Goal: Check status: Check status

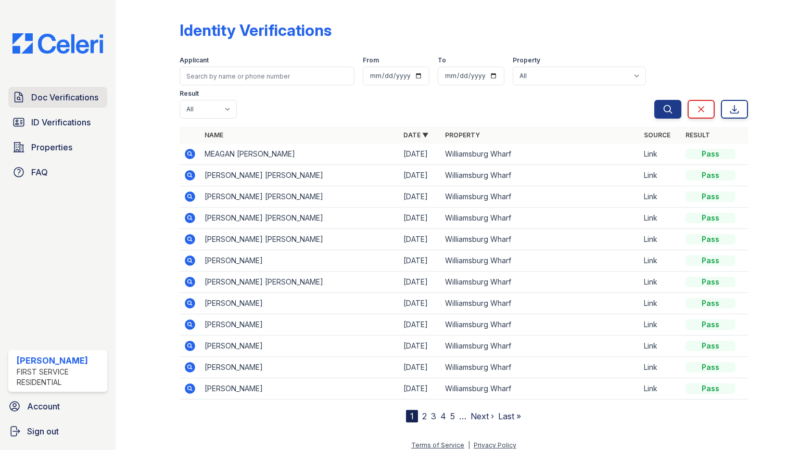
click at [69, 101] on span "Doc Verifications" at bounding box center [64, 97] width 67 height 12
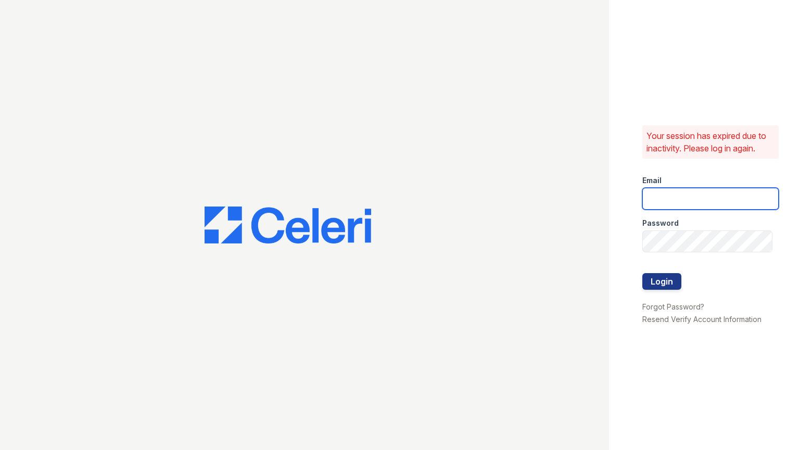
type input "Mindy.Singh@corcoran.com"
click at [665, 278] on button "Login" at bounding box center [661, 281] width 39 height 17
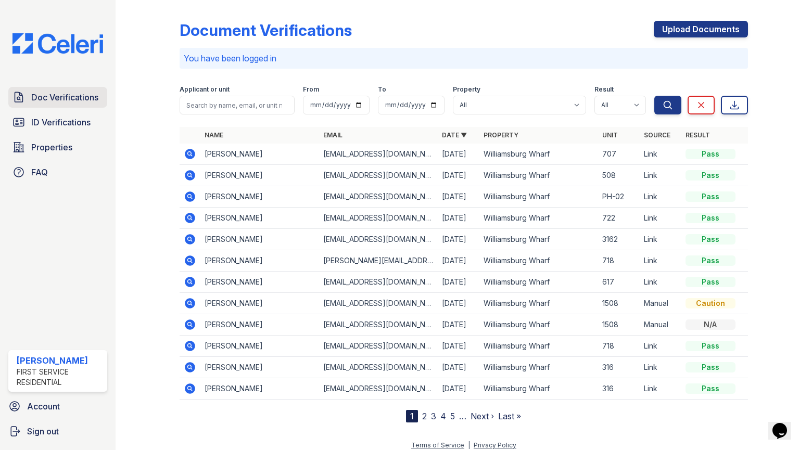
click at [44, 95] on span "Doc Verifications" at bounding box center [64, 97] width 67 height 12
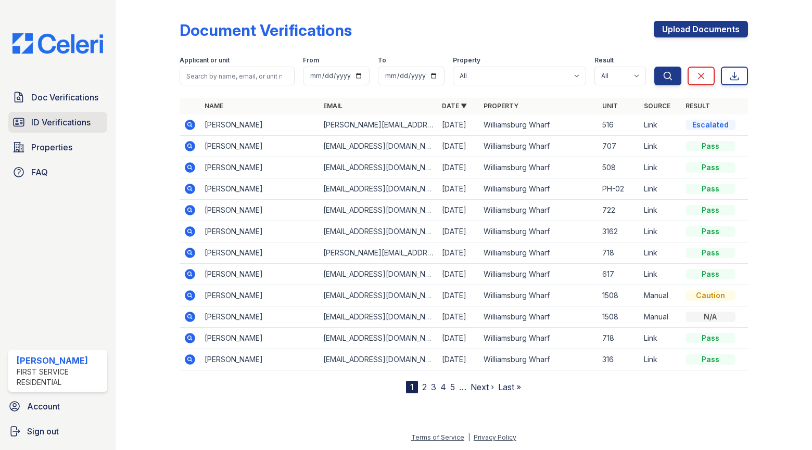
click at [43, 125] on span "ID Verifications" at bounding box center [60, 122] width 59 height 12
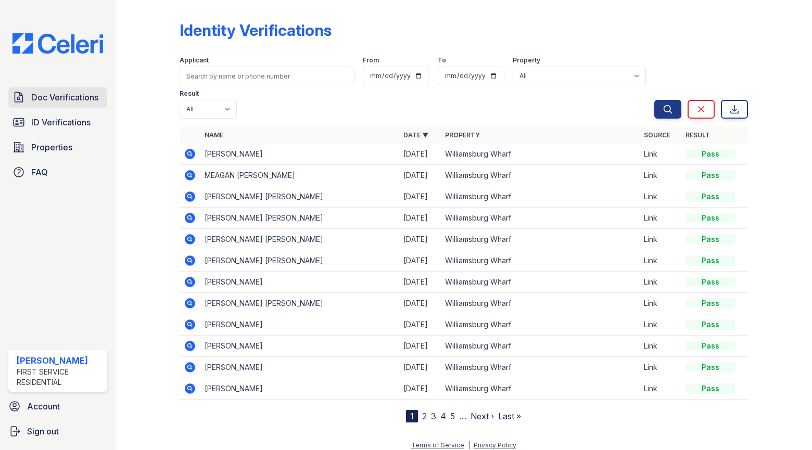
click at [38, 95] on span "Doc Verifications" at bounding box center [64, 97] width 67 height 12
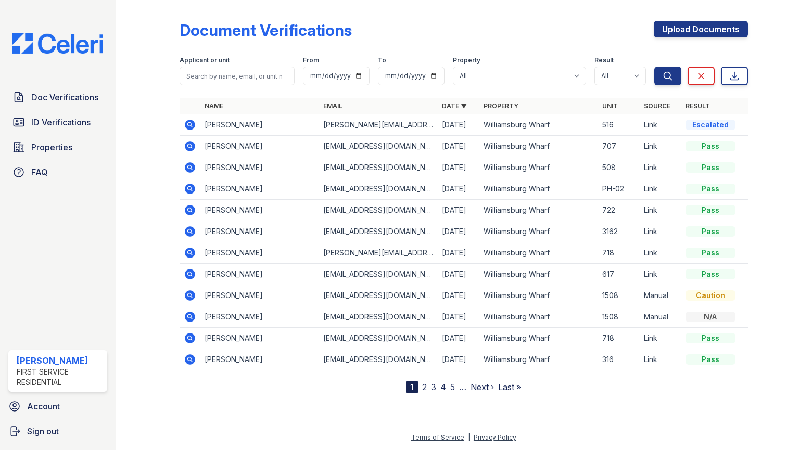
click at [189, 164] on icon at bounding box center [190, 167] width 10 height 10
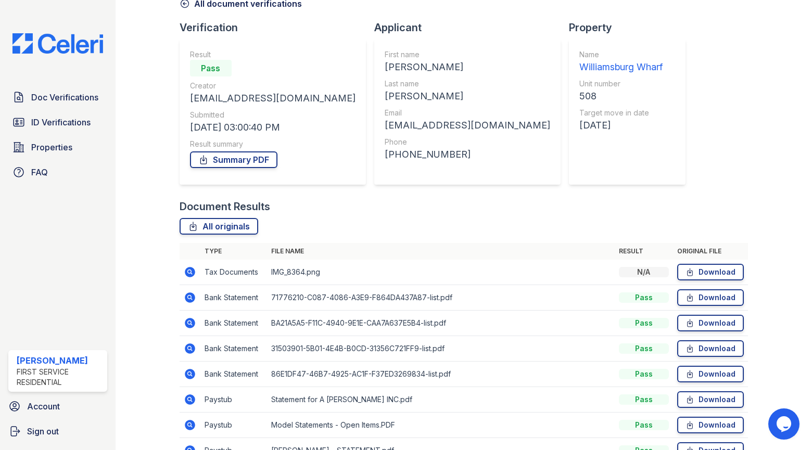
scroll to position [142, 0]
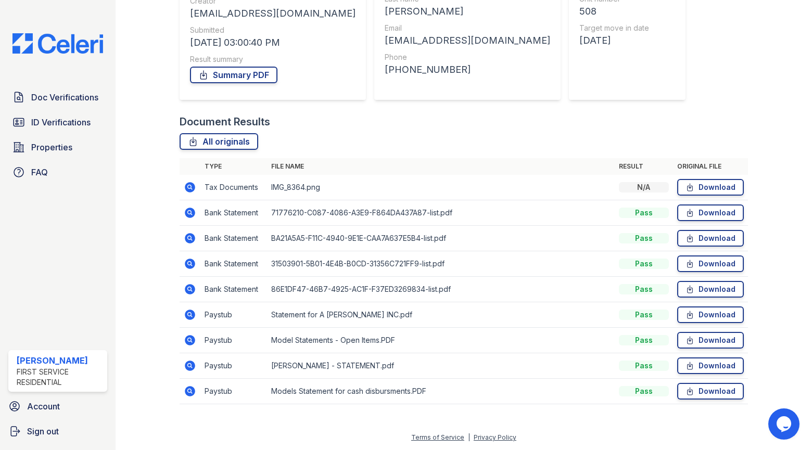
click at [191, 186] on icon at bounding box center [190, 187] width 10 height 10
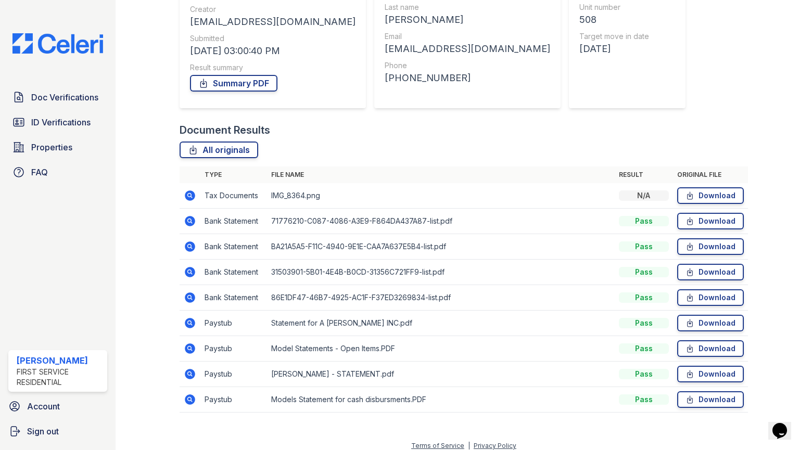
scroll to position [142, 0]
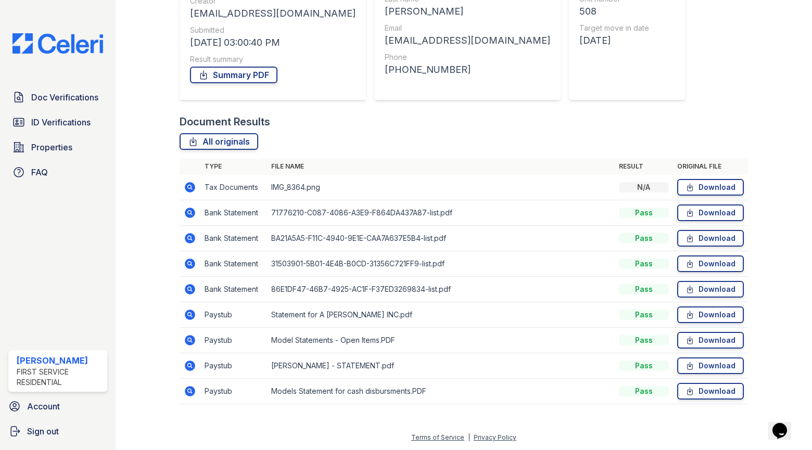
click at [189, 314] on icon at bounding box center [189, 314] width 3 height 3
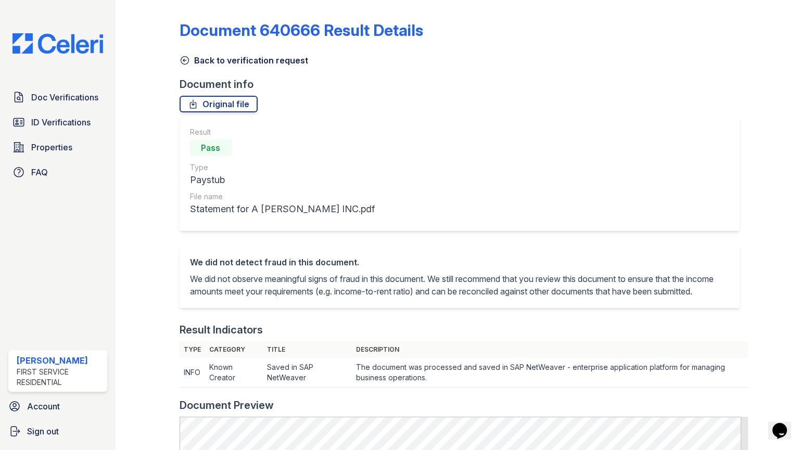
click at [187, 59] on icon at bounding box center [184, 60] width 10 height 10
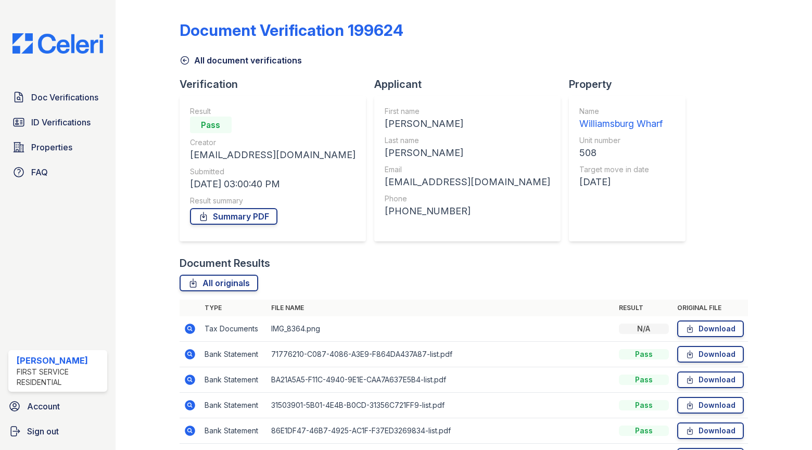
click at [193, 331] on icon at bounding box center [190, 329] width 10 height 10
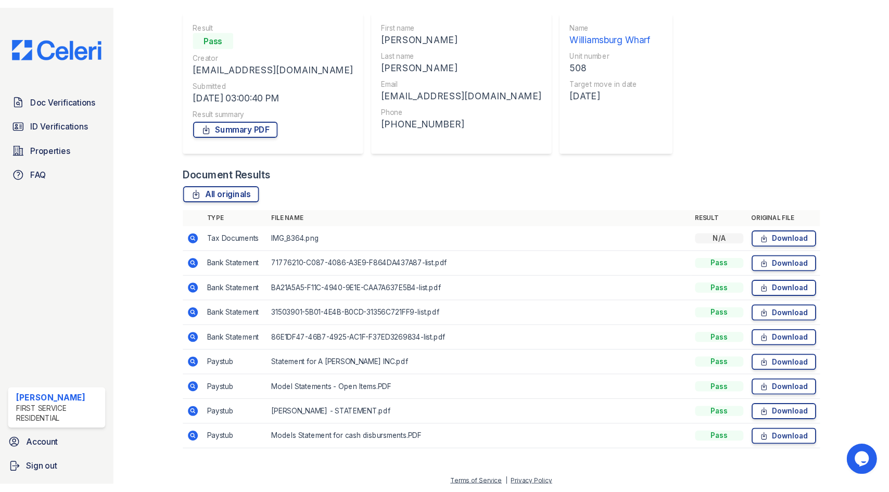
scroll to position [99, 0]
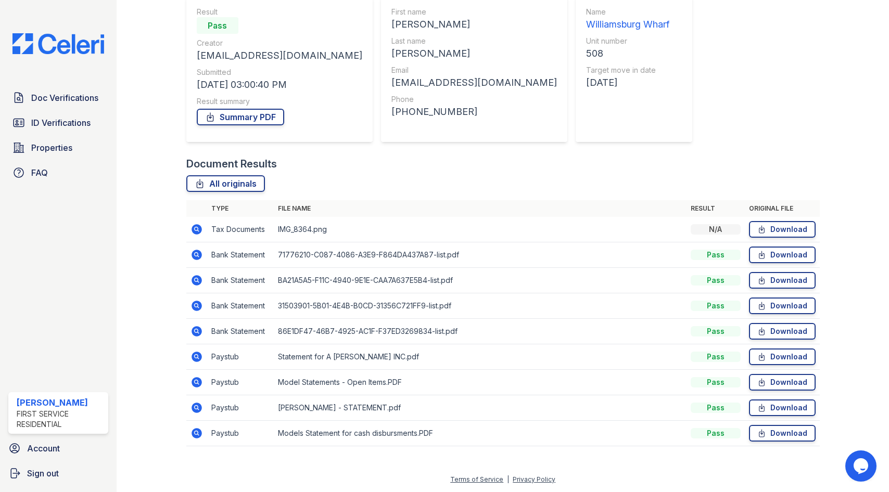
click at [197, 328] on icon at bounding box center [196, 331] width 10 height 10
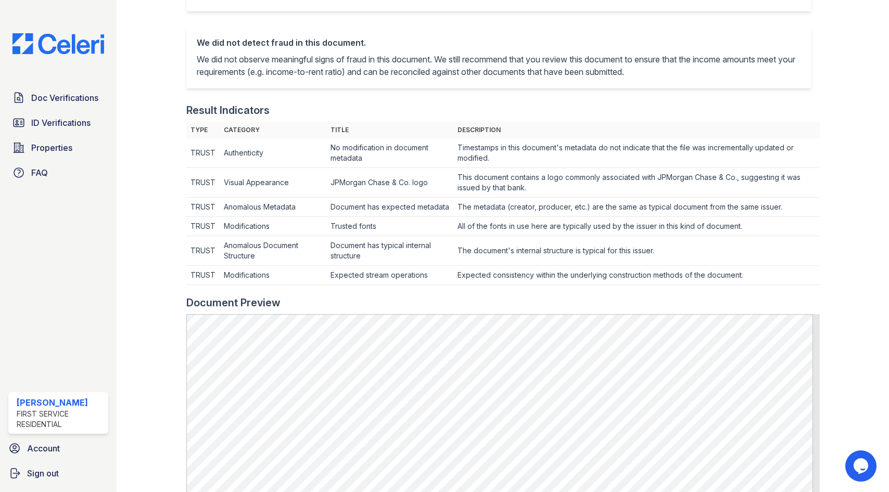
scroll to position [416, 0]
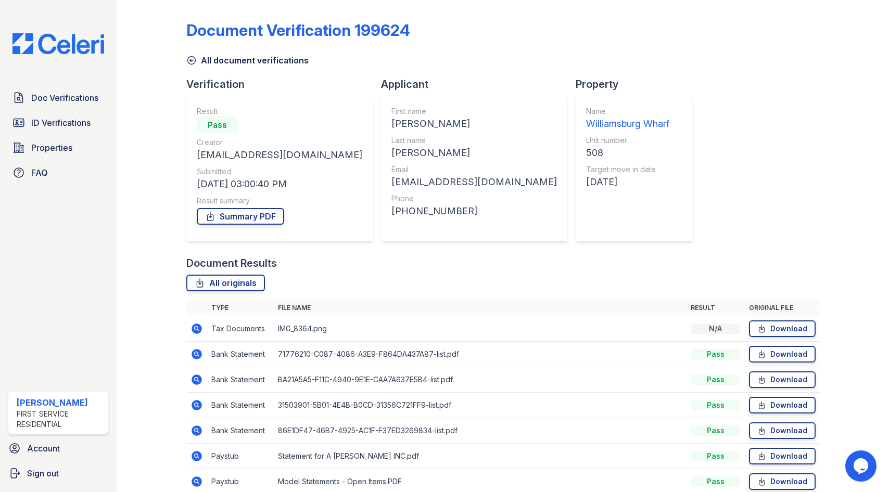
click at [196, 404] on icon at bounding box center [196, 404] width 3 height 3
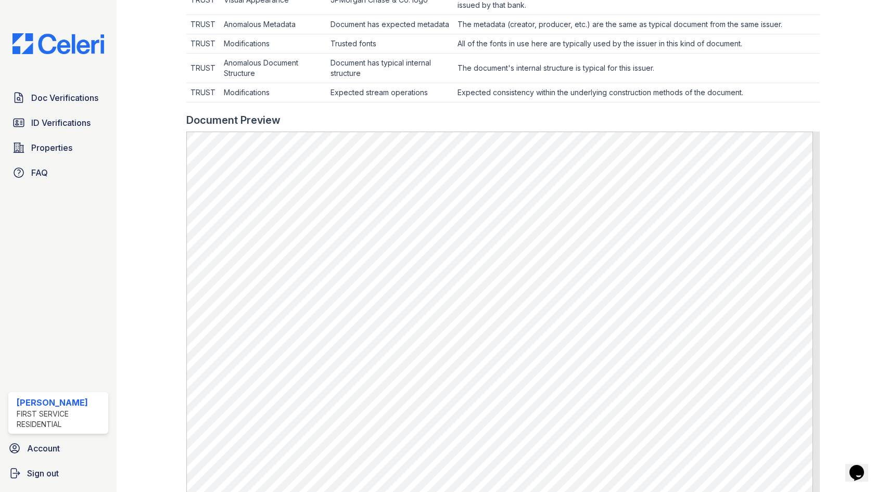
scroll to position [416, 0]
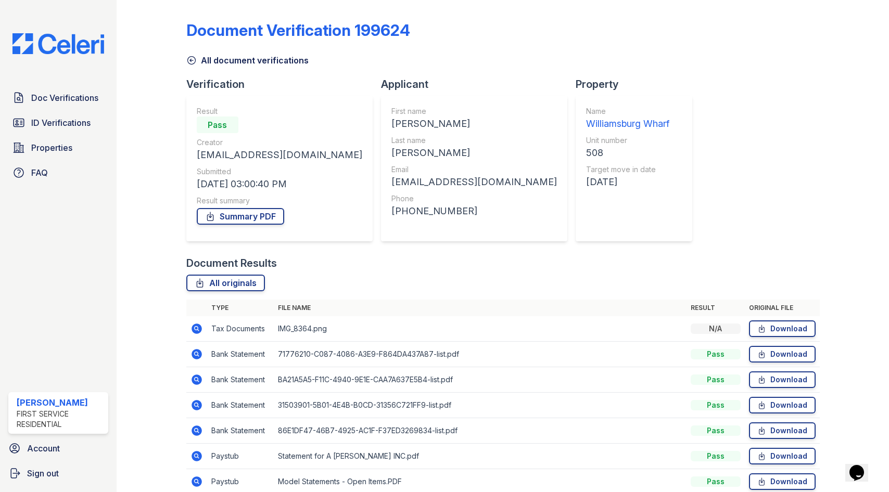
click at [197, 378] on icon at bounding box center [196, 380] width 10 height 10
click at [198, 355] on icon at bounding box center [196, 354] width 10 height 10
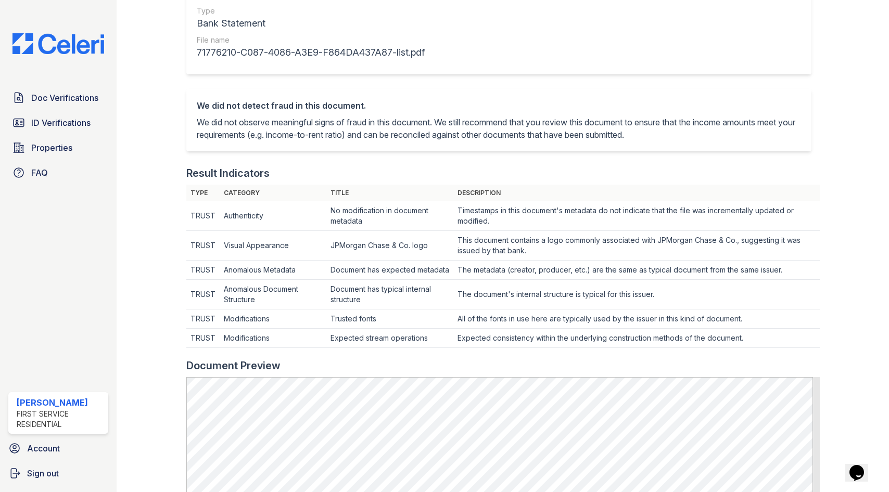
scroll to position [156, 0]
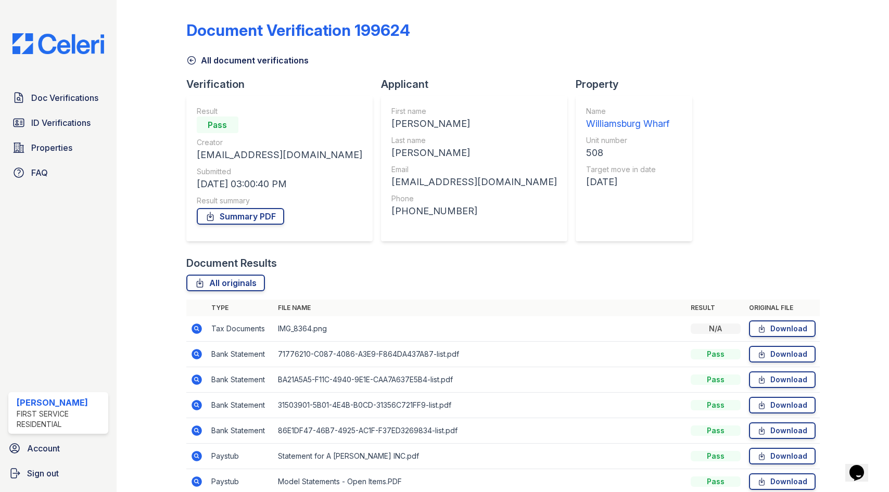
click at [200, 378] on icon at bounding box center [196, 380] width 10 height 10
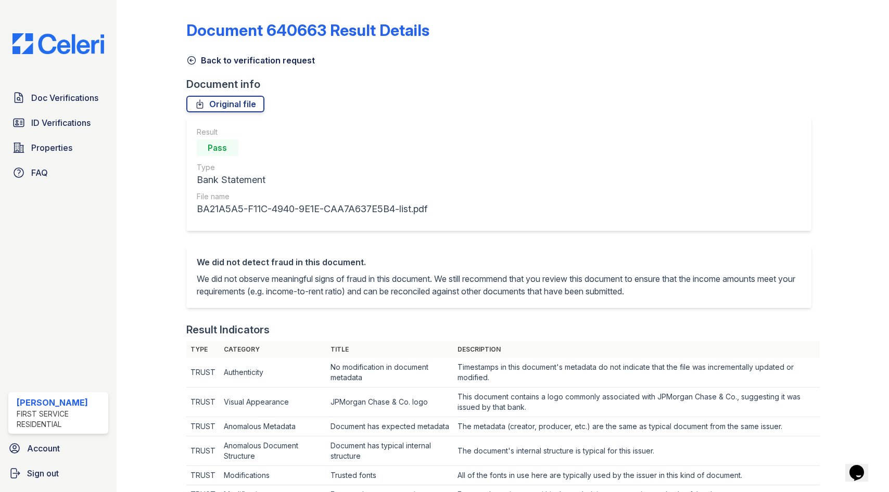
click at [192, 57] on icon at bounding box center [191, 61] width 8 height 8
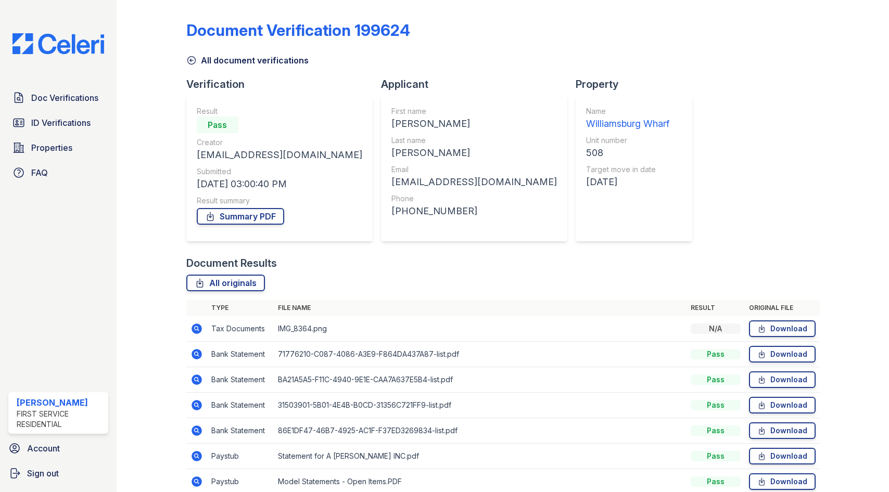
click at [198, 404] on icon at bounding box center [196, 405] width 10 height 10
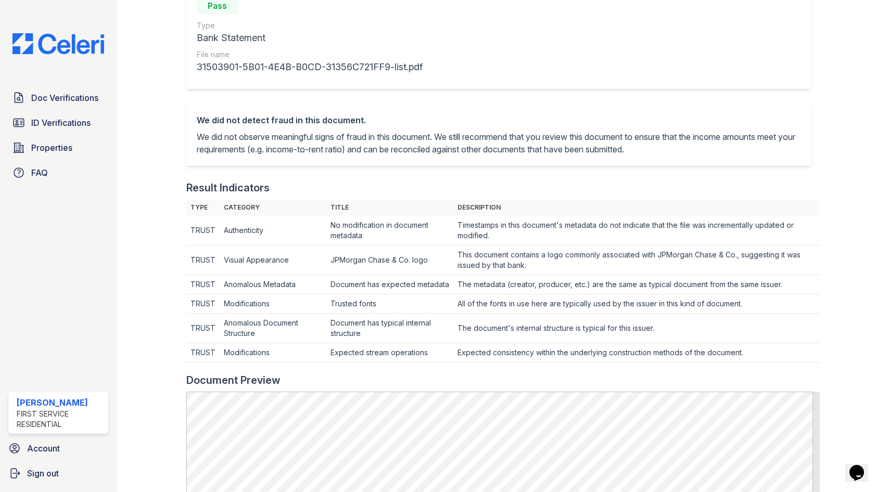
scroll to position [416, 0]
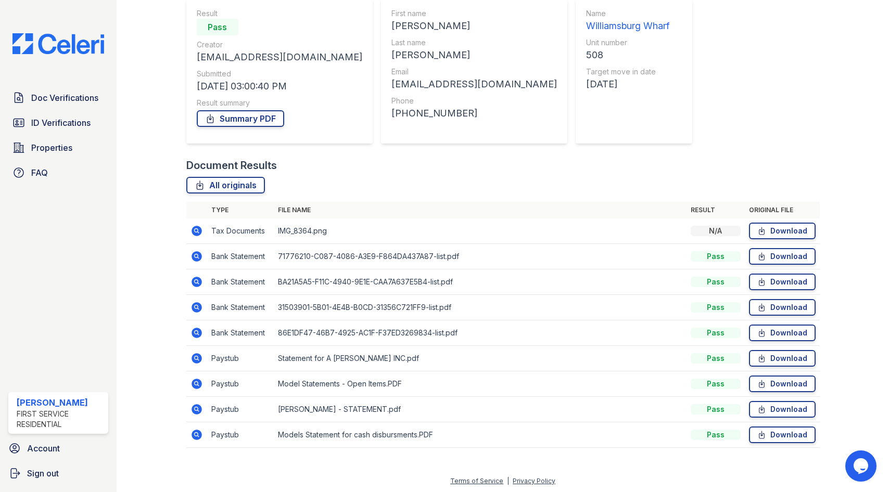
scroll to position [99, 0]
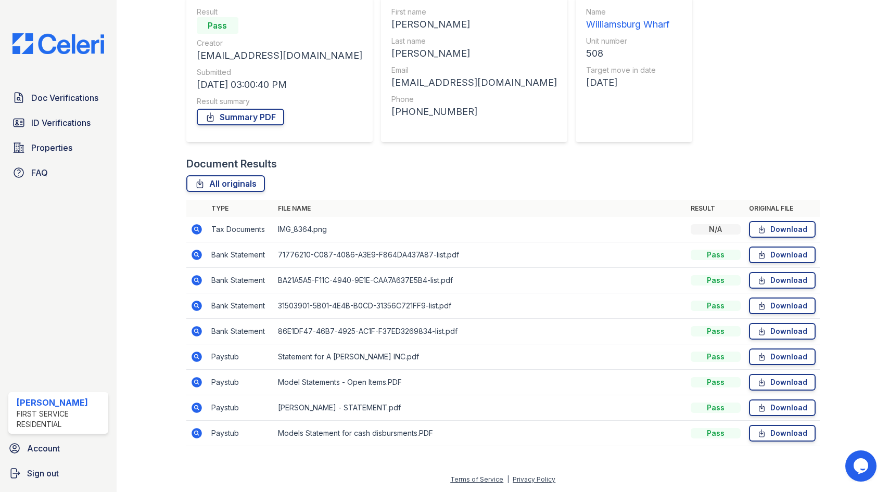
click at [196, 328] on icon at bounding box center [196, 331] width 10 height 10
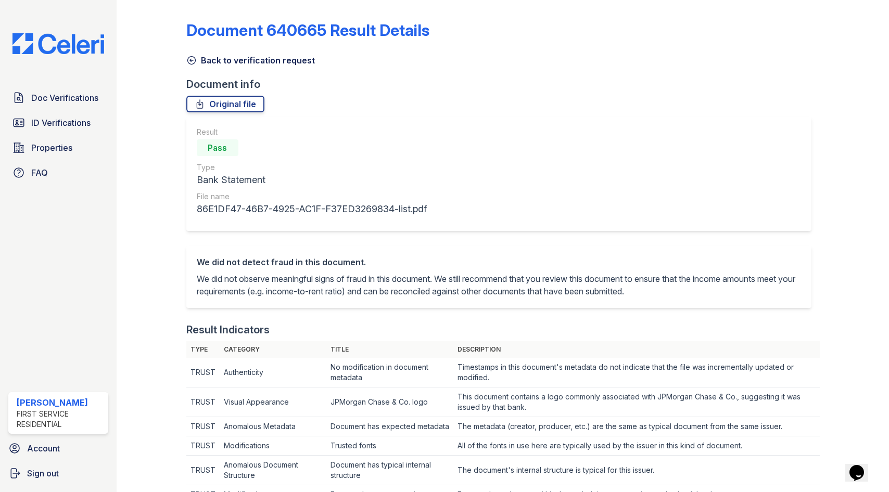
click at [194, 61] on icon at bounding box center [191, 60] width 10 height 10
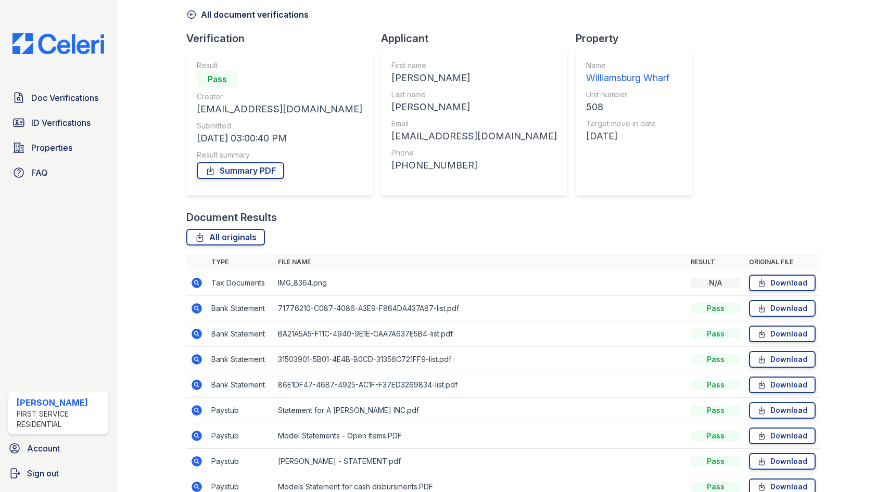
scroll to position [99, 0]
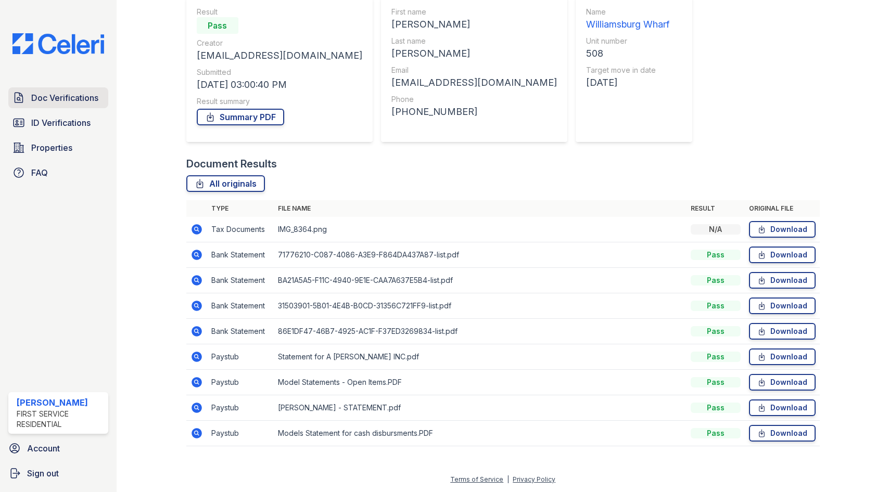
click at [69, 94] on span "Doc Verifications" at bounding box center [64, 98] width 67 height 12
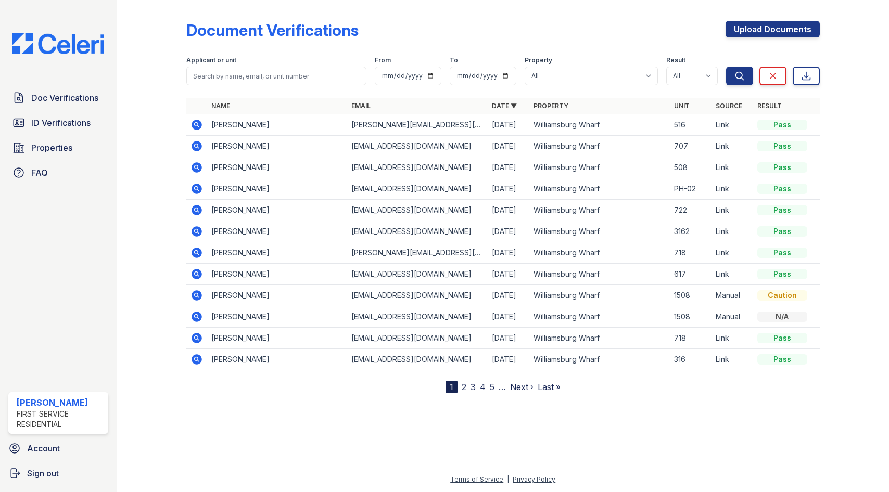
click at [195, 122] on icon at bounding box center [196, 125] width 10 height 10
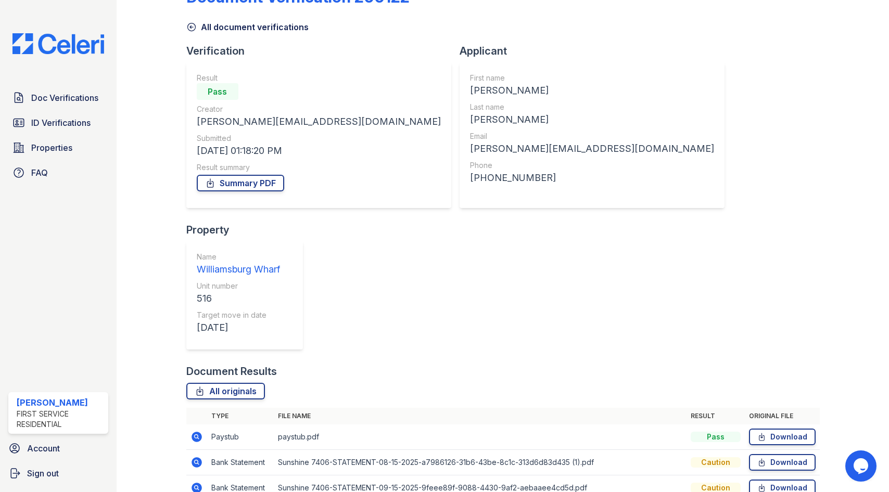
scroll to position [48, 0]
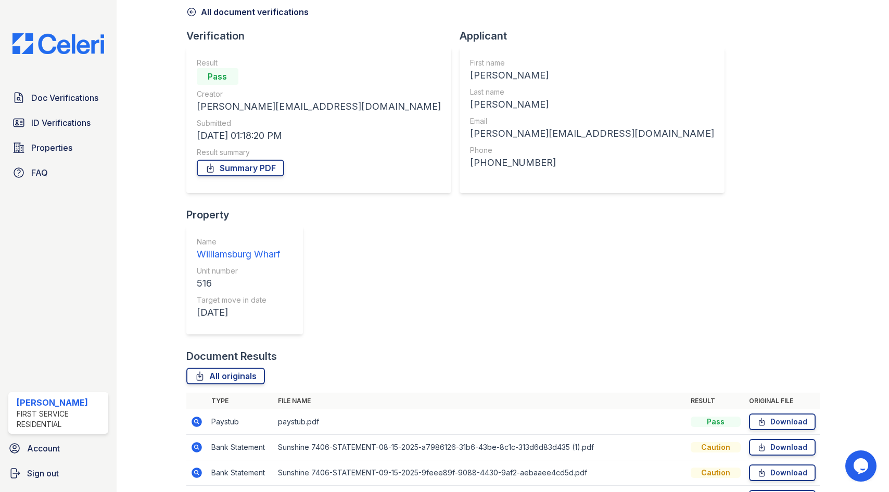
click at [196, 420] on icon at bounding box center [196, 421] width 3 height 3
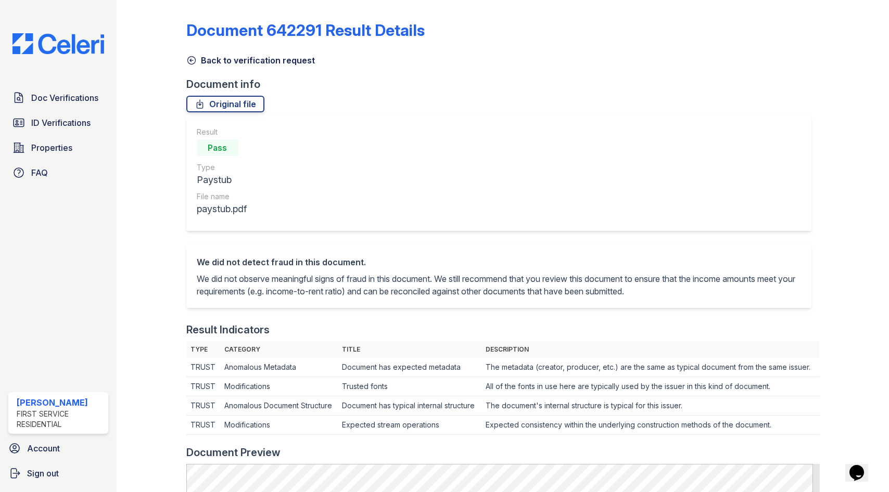
click at [193, 57] on icon at bounding box center [191, 60] width 10 height 10
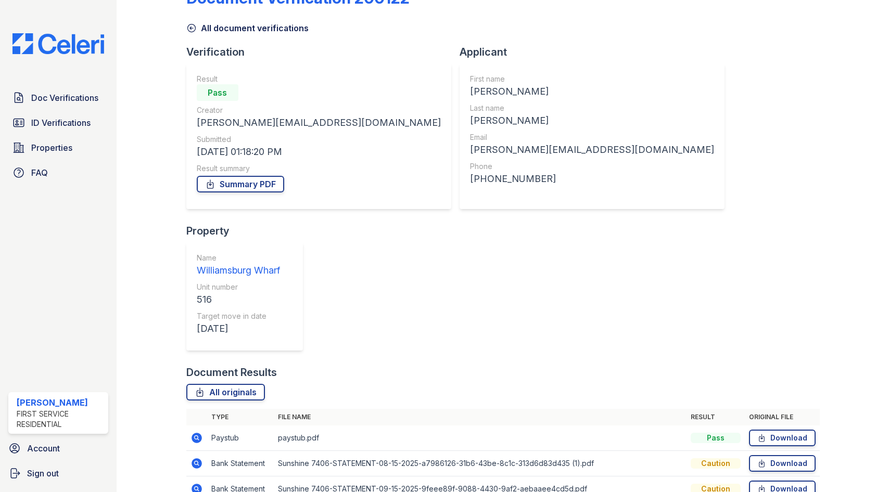
scroll to position [48, 0]
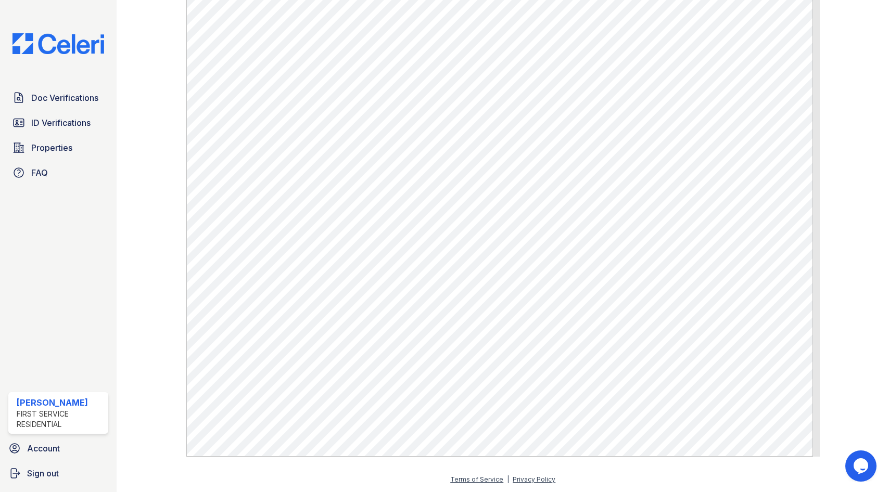
scroll to position [520, 0]
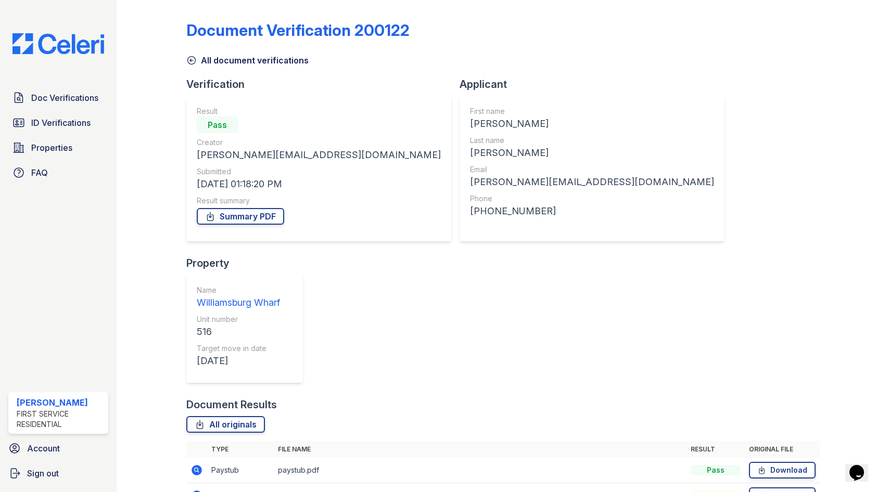
scroll to position [48, 0]
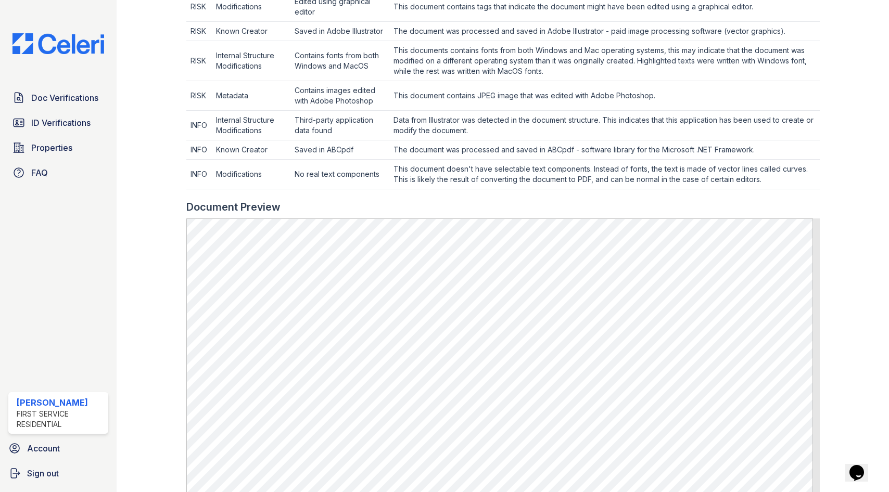
scroll to position [624, 0]
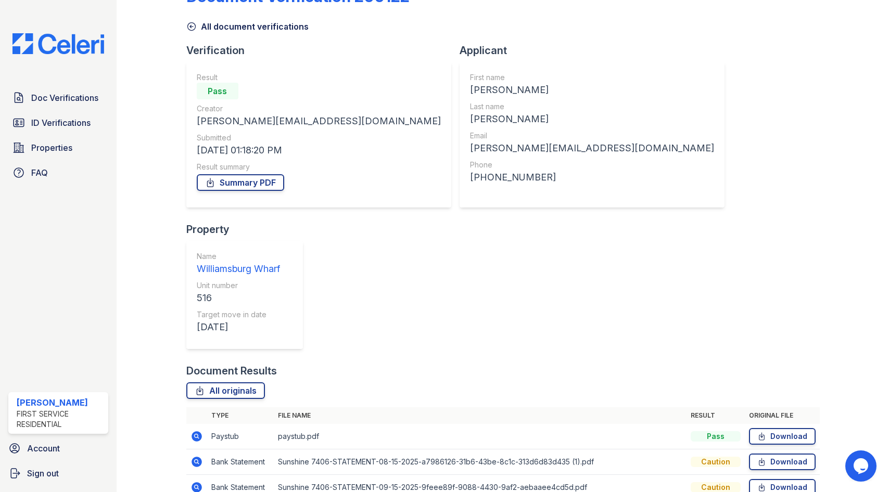
scroll to position [48, 0]
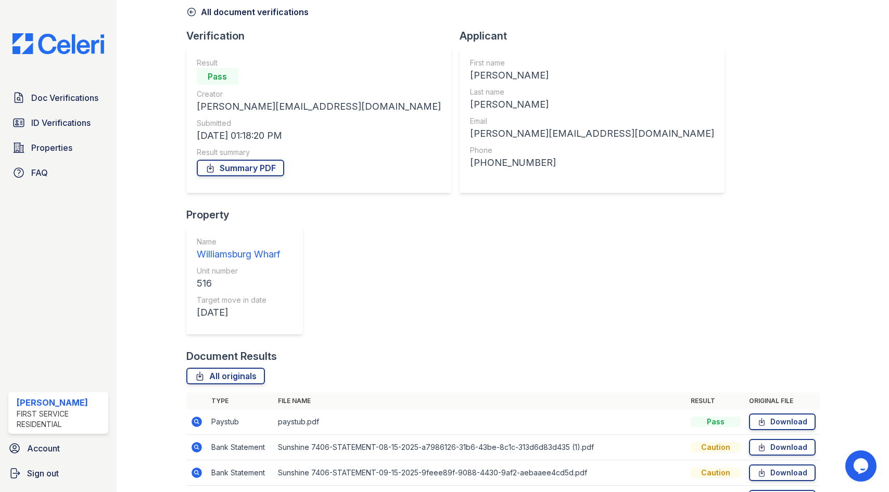
click at [197, 492] on icon at bounding box center [196, 498] width 10 height 10
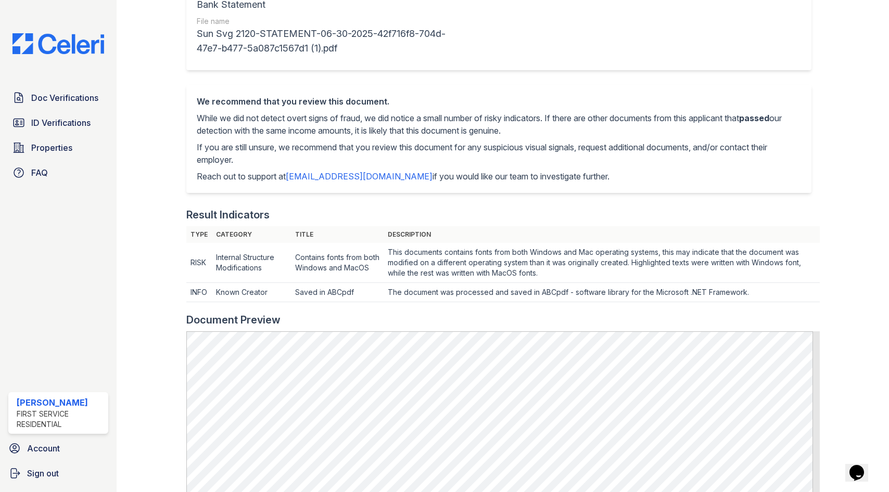
scroll to position [364, 0]
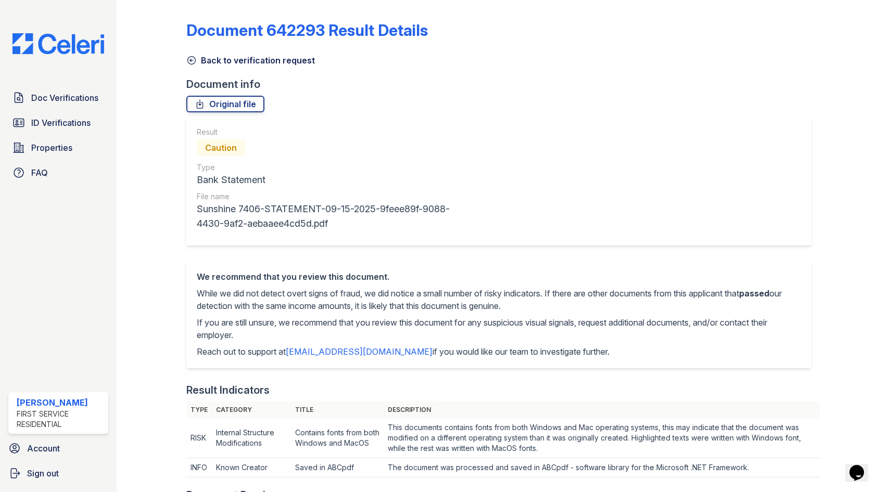
click at [195, 58] on icon at bounding box center [191, 60] width 10 height 10
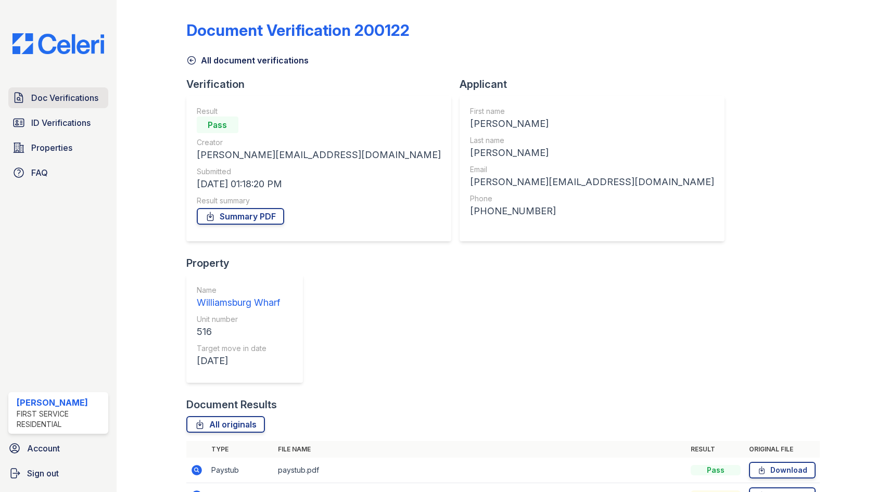
click at [77, 95] on span "Doc Verifications" at bounding box center [64, 98] width 67 height 12
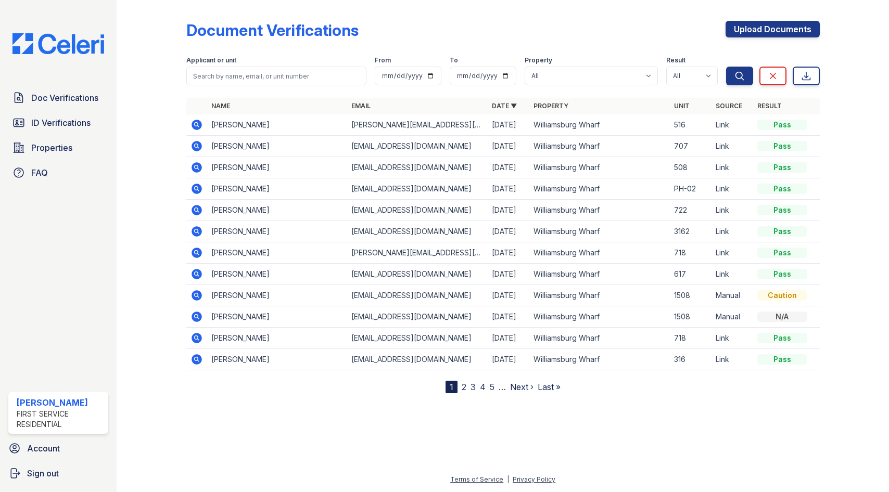
click at [198, 168] on icon at bounding box center [196, 167] width 10 height 10
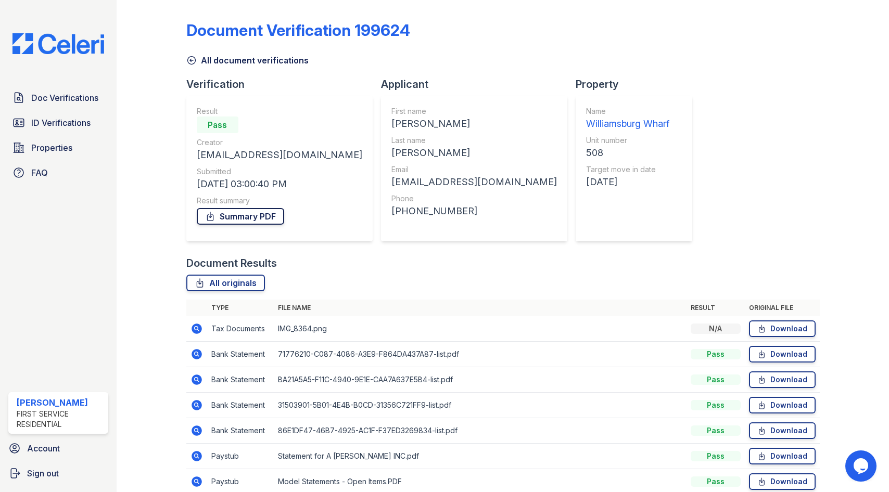
click at [244, 212] on link "Summary PDF" at bounding box center [240, 216] width 87 height 17
click at [377, 263] on div "Document Results" at bounding box center [502, 263] width 633 height 15
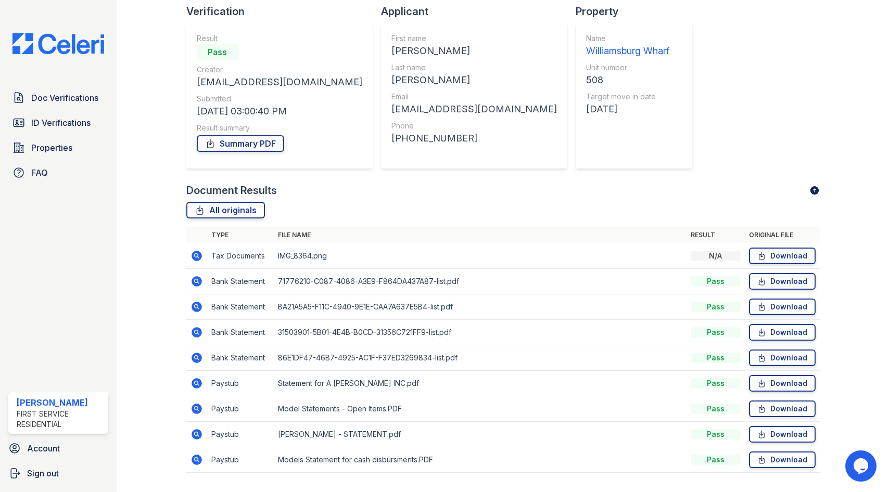
scroll to position [47, 0]
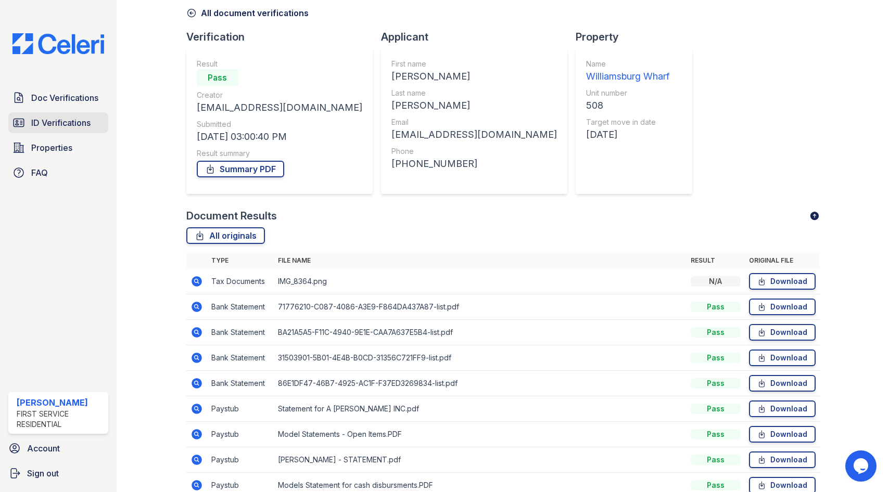
click at [47, 120] on span "ID Verifications" at bounding box center [60, 123] width 59 height 12
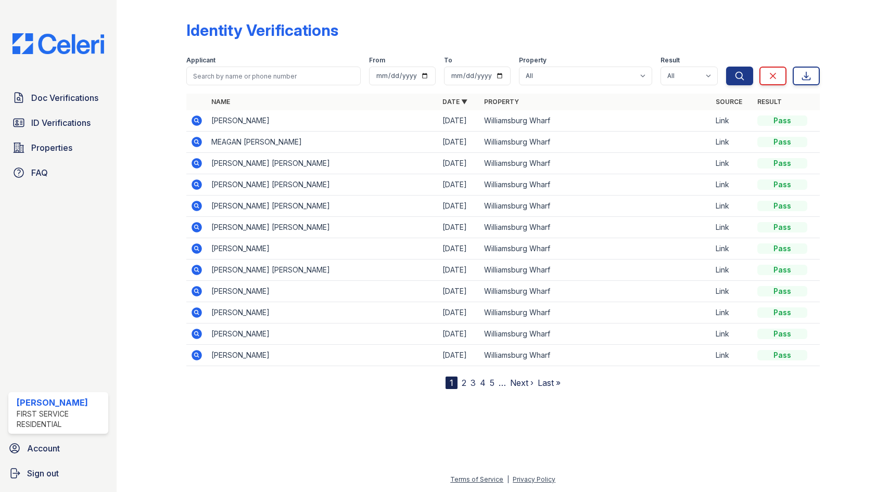
click at [195, 120] on icon at bounding box center [196, 120] width 12 height 12
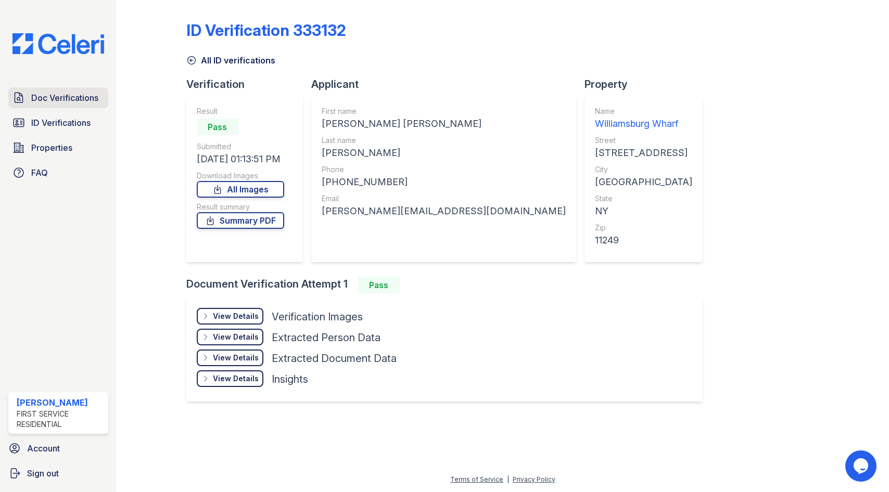
click at [56, 95] on span "Doc Verifications" at bounding box center [64, 98] width 67 height 12
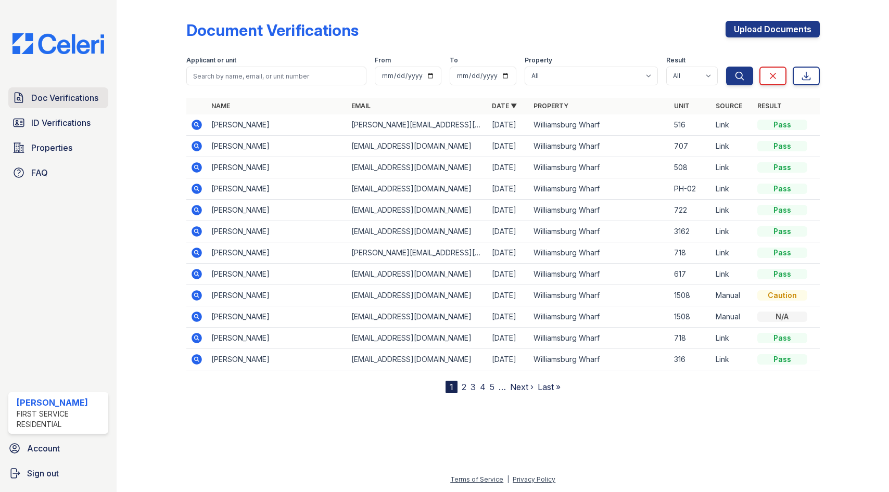
click at [91, 102] on span "Doc Verifications" at bounding box center [64, 98] width 67 height 12
click at [200, 125] on icon at bounding box center [196, 125] width 10 height 10
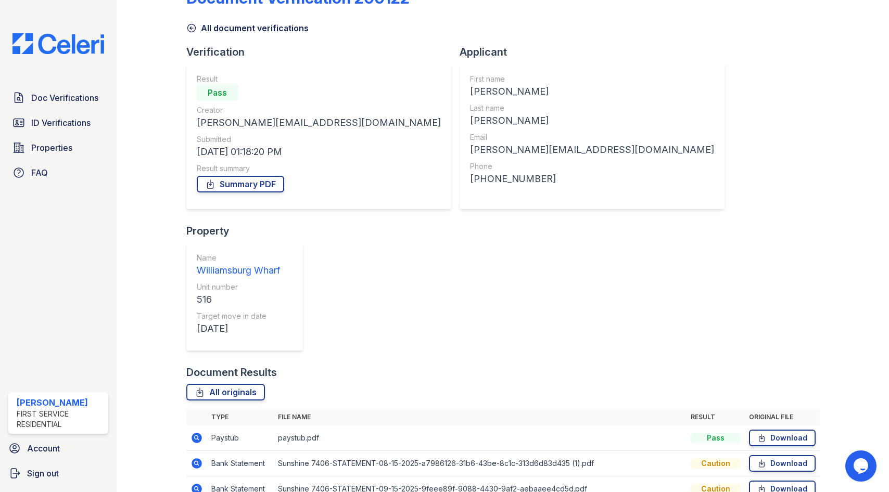
scroll to position [48, 0]
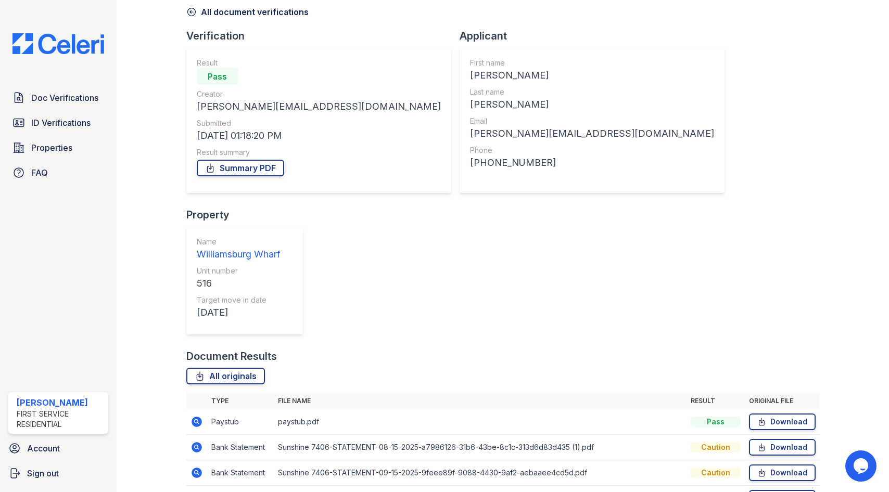
click at [196, 420] on icon at bounding box center [196, 421] width 3 height 3
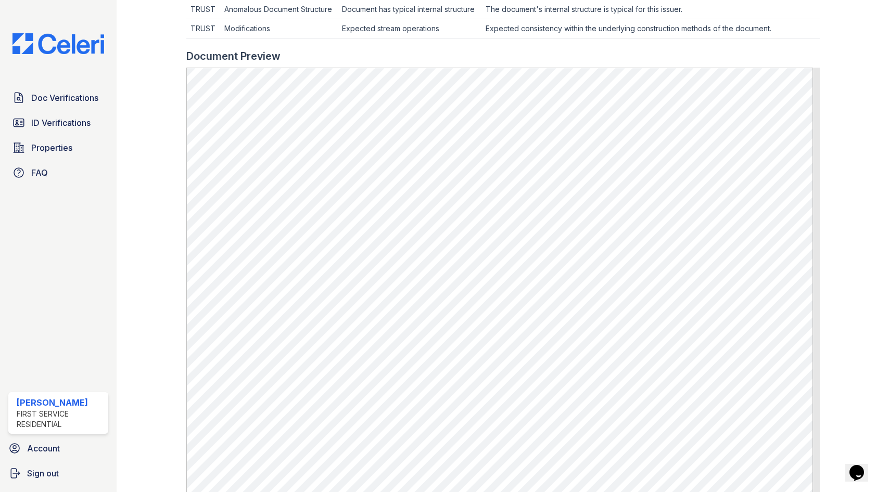
scroll to position [520, 0]
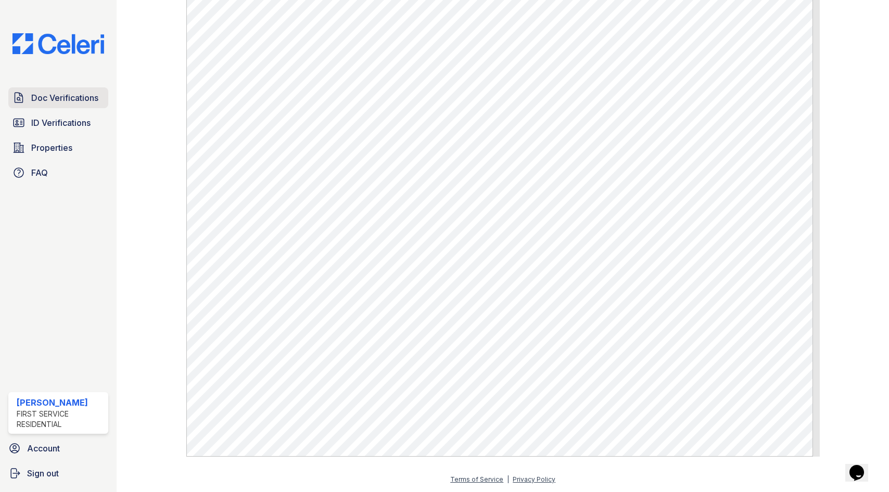
click at [58, 94] on span "Doc Verifications" at bounding box center [64, 98] width 67 height 12
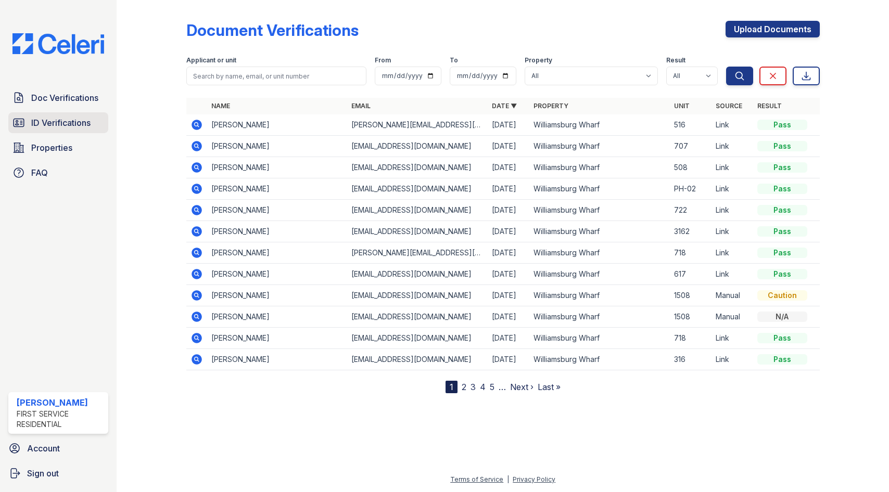
click at [58, 118] on span "ID Verifications" at bounding box center [60, 123] width 59 height 12
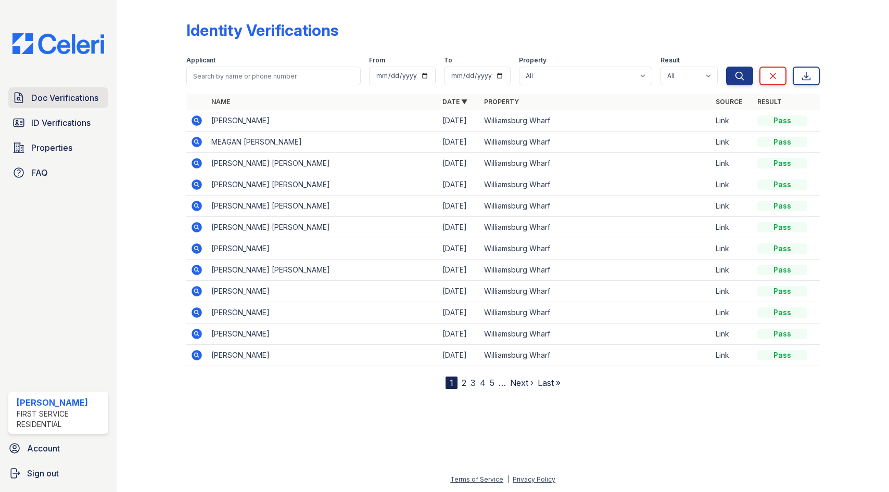
click at [88, 99] on span "Doc Verifications" at bounding box center [64, 98] width 67 height 12
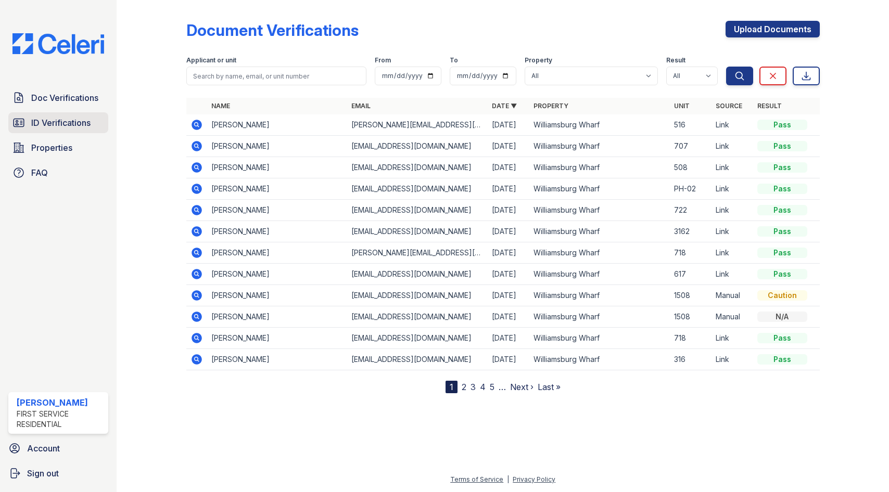
click at [71, 128] on span "ID Verifications" at bounding box center [60, 123] width 59 height 12
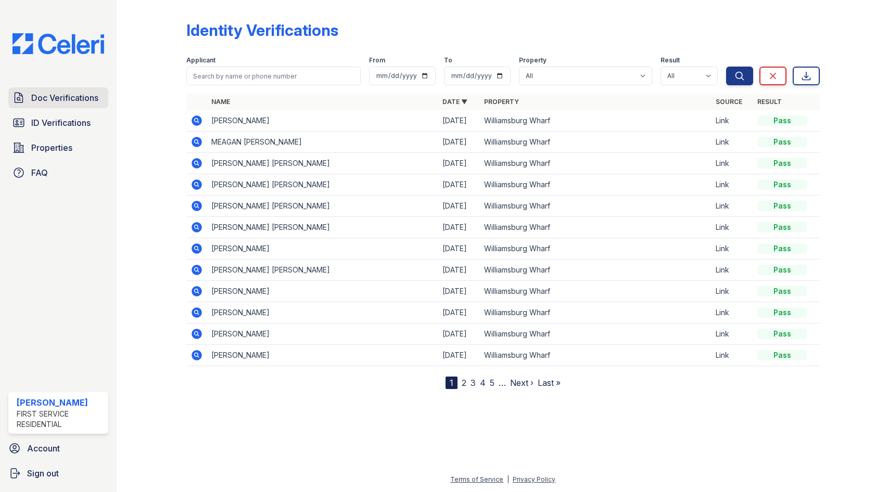
click at [53, 94] on span "Doc Verifications" at bounding box center [64, 98] width 67 height 12
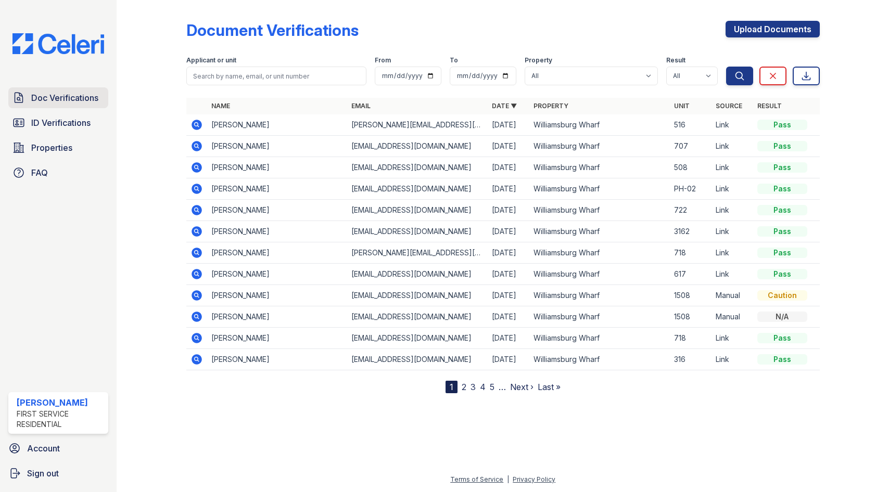
click at [45, 94] on span "Doc Verifications" at bounding box center [64, 98] width 67 height 12
click at [57, 117] on span "ID Verifications" at bounding box center [60, 123] width 59 height 12
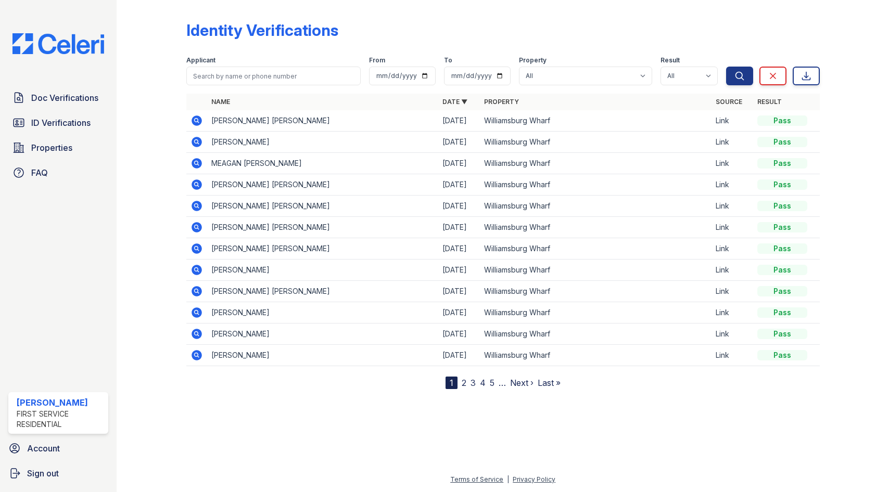
click at [196, 122] on icon at bounding box center [196, 120] width 10 height 10
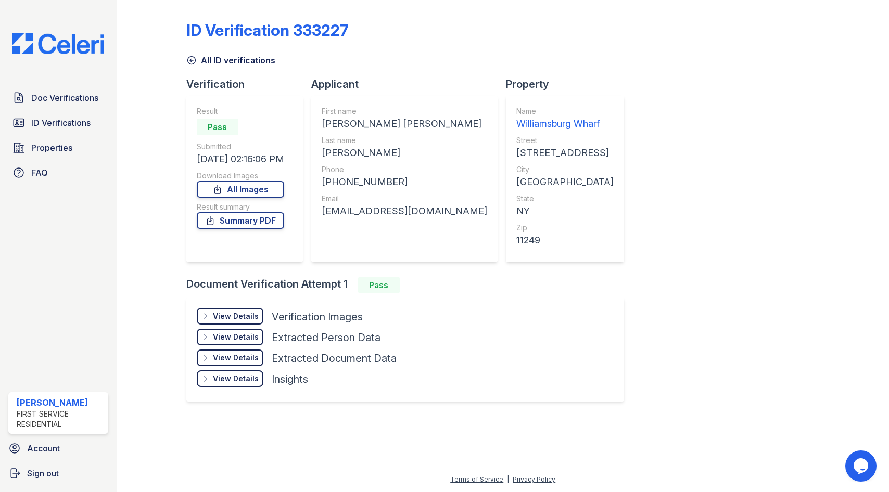
click at [217, 308] on div "View Details Details" at bounding box center [230, 316] width 67 height 17
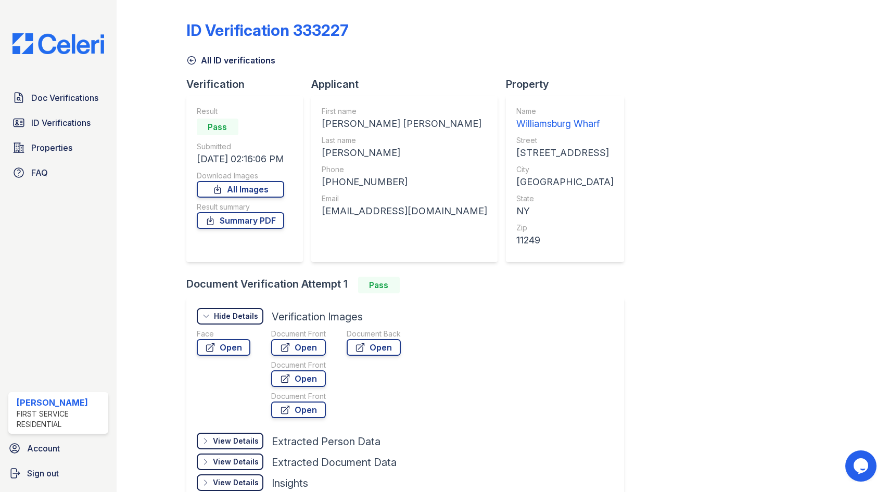
click at [220, 313] on div "Hide Details" at bounding box center [236, 316] width 44 height 10
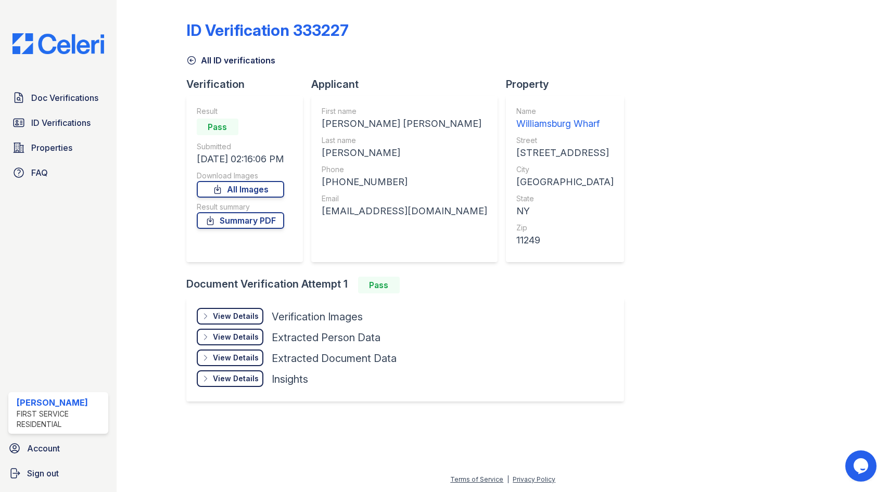
click at [203, 314] on icon at bounding box center [205, 316] width 8 height 8
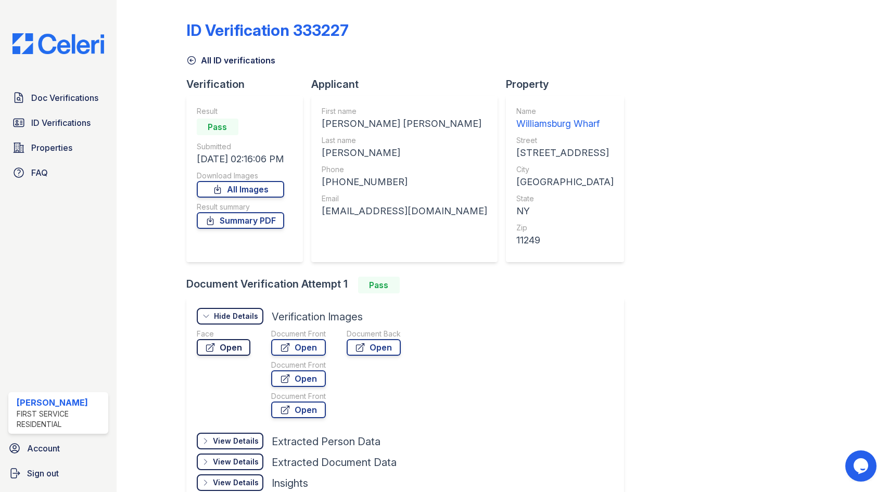
click at [219, 345] on link "Open" at bounding box center [224, 347] width 54 height 17
click at [302, 345] on link "Open" at bounding box center [298, 347] width 55 height 17
click at [277, 377] on link "Open" at bounding box center [298, 378] width 55 height 17
click at [292, 408] on link "Open" at bounding box center [298, 410] width 55 height 17
